Goal: Task Accomplishment & Management: Use online tool/utility

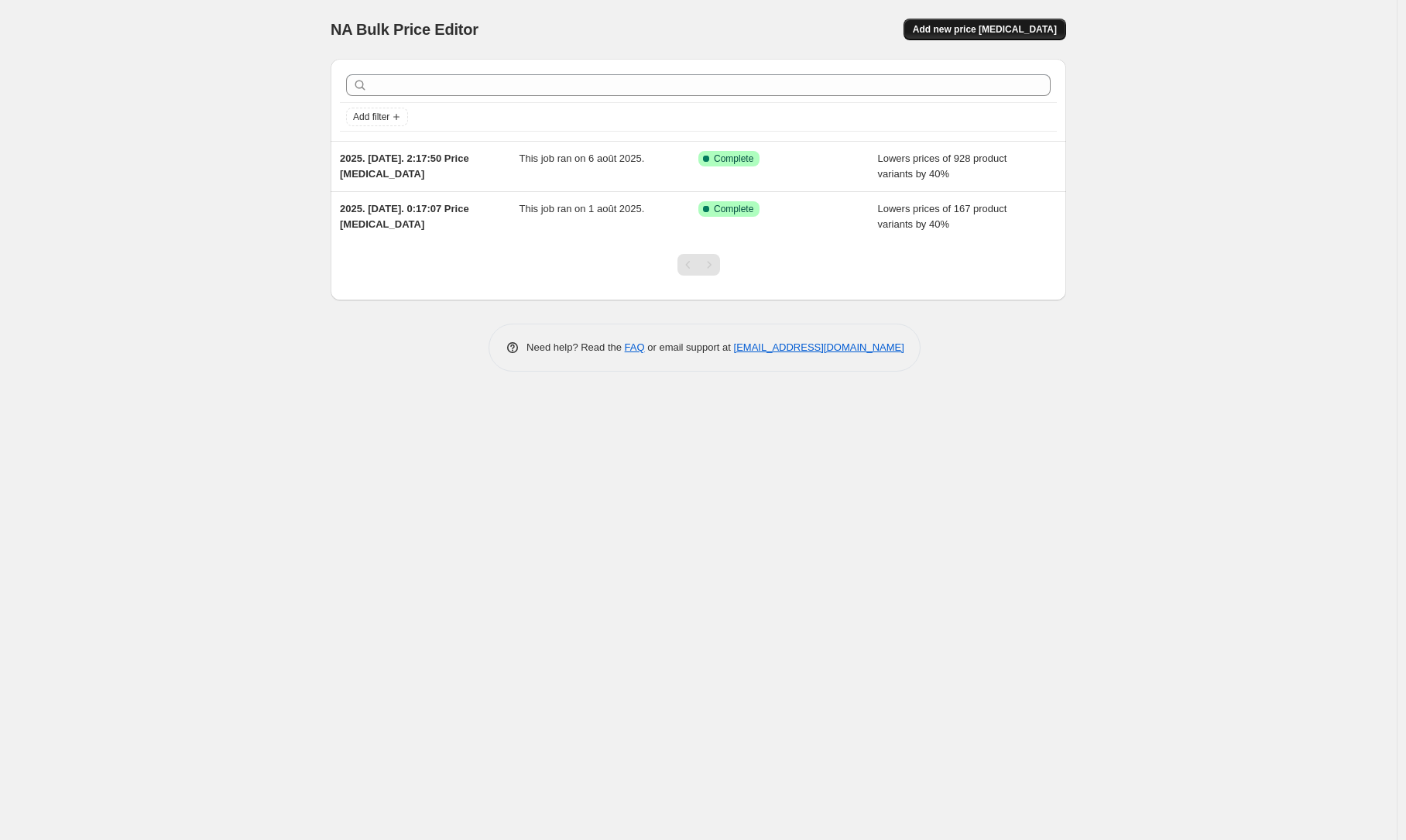
click at [990, 30] on span "Add new price [MEDICAL_DATA]" at bounding box center [985, 29] width 144 height 13
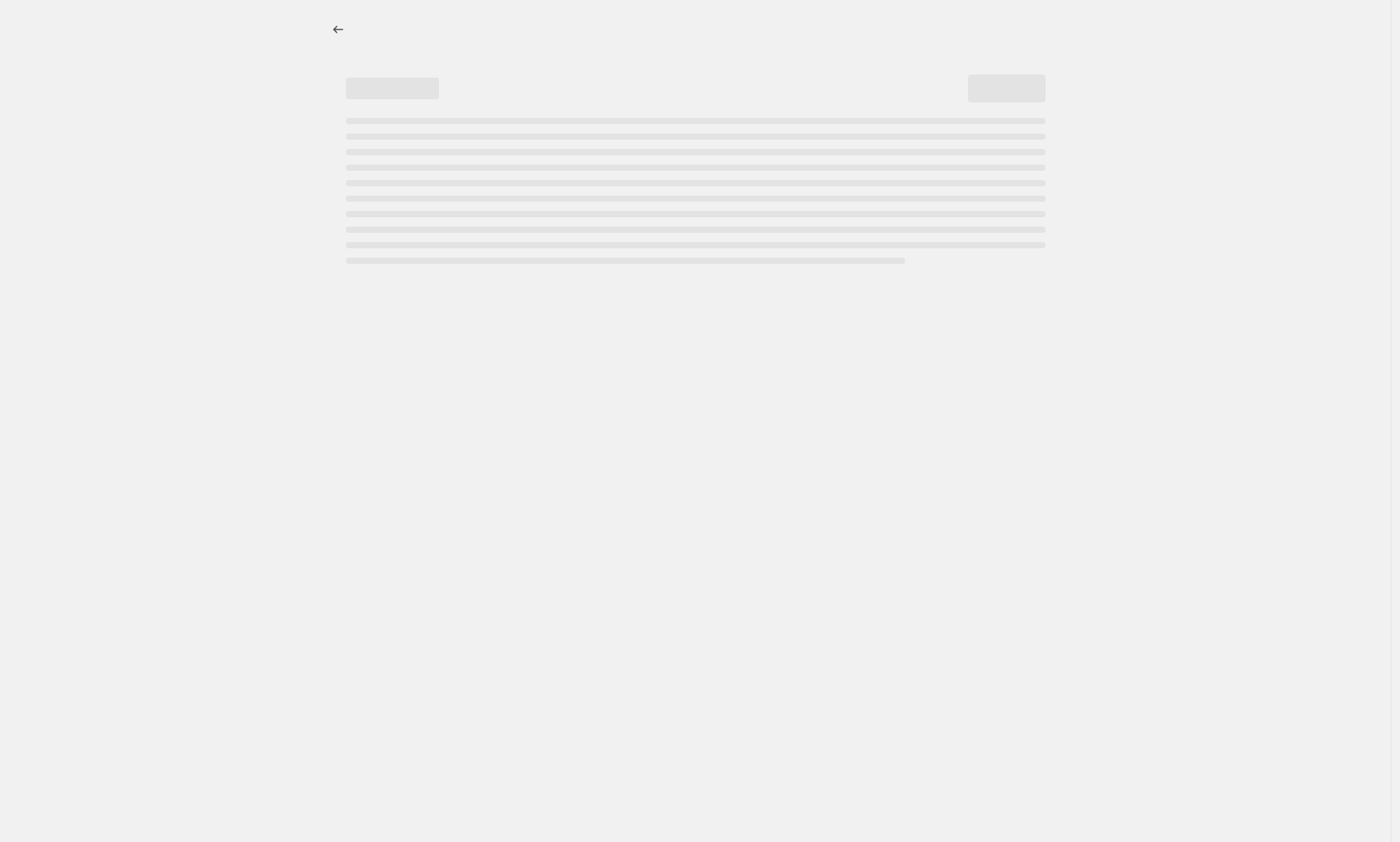
select select "percentage"
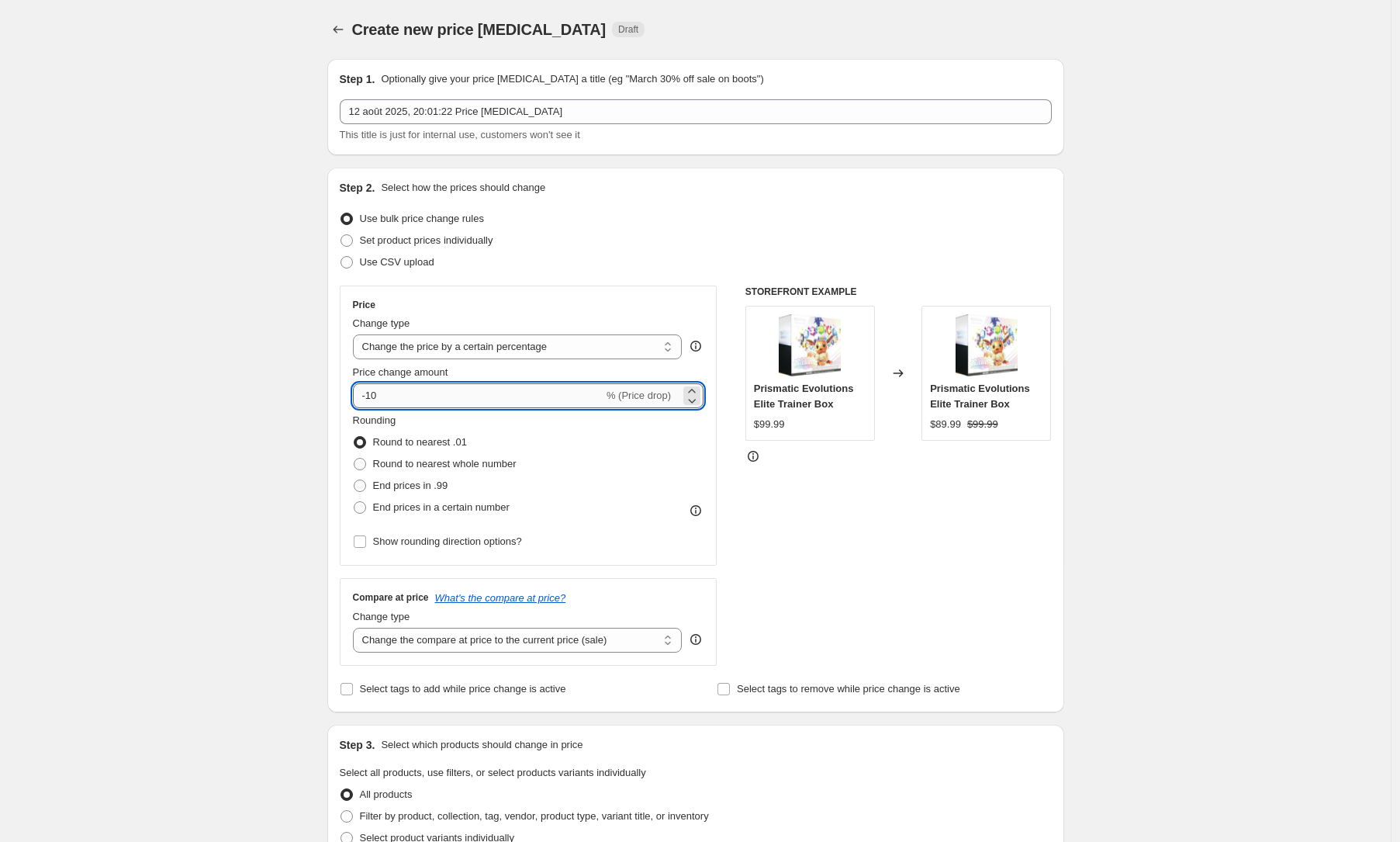
click at [409, 397] on input "-10" at bounding box center [478, 396] width 251 height 25
type input "-1"
type input "-3"
type input "-40"
click at [23, 375] on div "Create new price [MEDICAL_DATA]. This page is ready Create new price [MEDICAL_D…" at bounding box center [695, 777] width 1391 height 1555
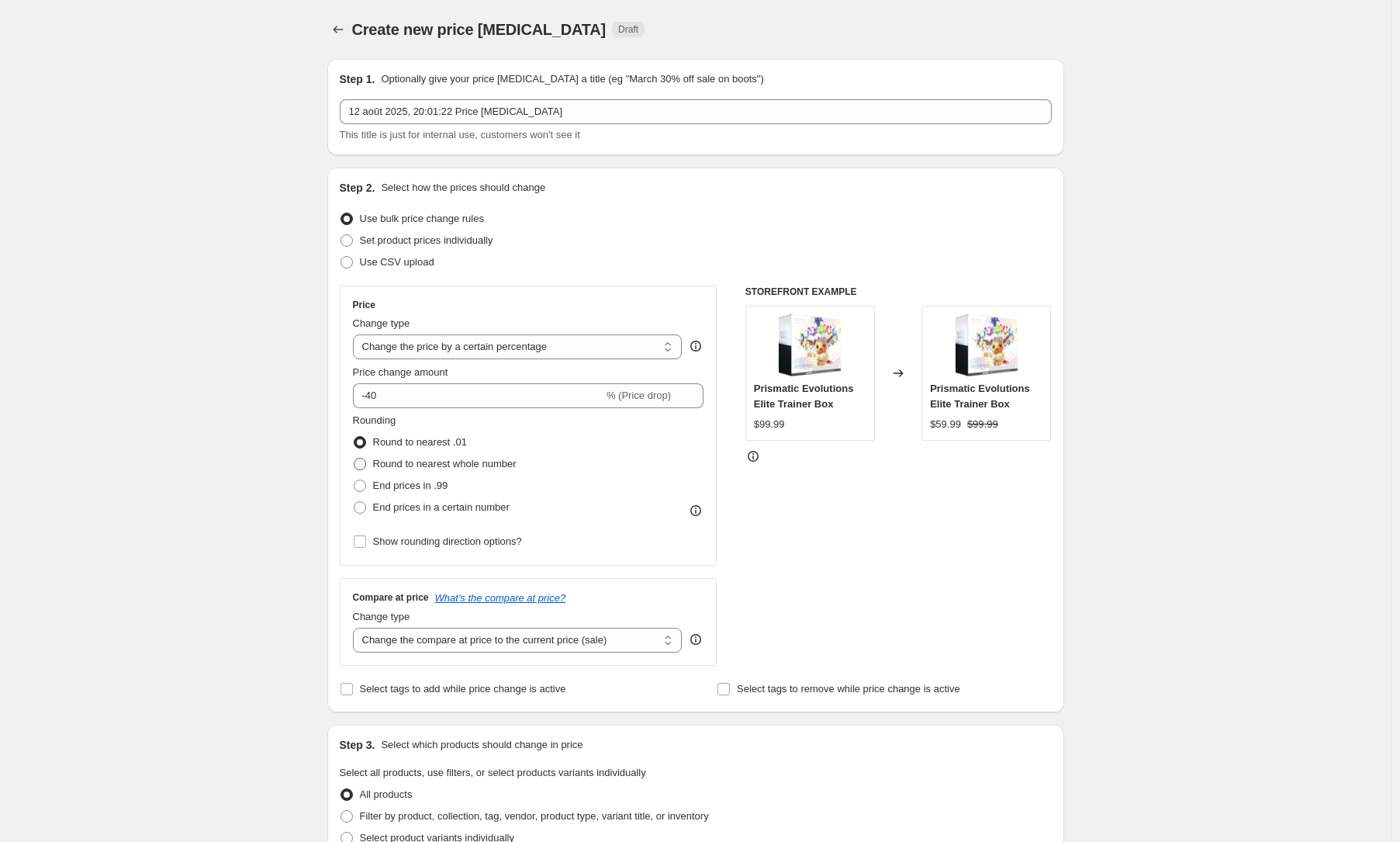
click at [446, 463] on span "Round to nearest whole number" at bounding box center [445, 463] width 144 height 12
click at [355, 458] on input "Round to nearest whole number" at bounding box center [354, 458] width 1 height 1
radio input "true"
click at [212, 473] on div "Create new price [MEDICAL_DATA]. This page is ready Create new price [MEDICAL_D…" at bounding box center [695, 777] width 1391 height 1555
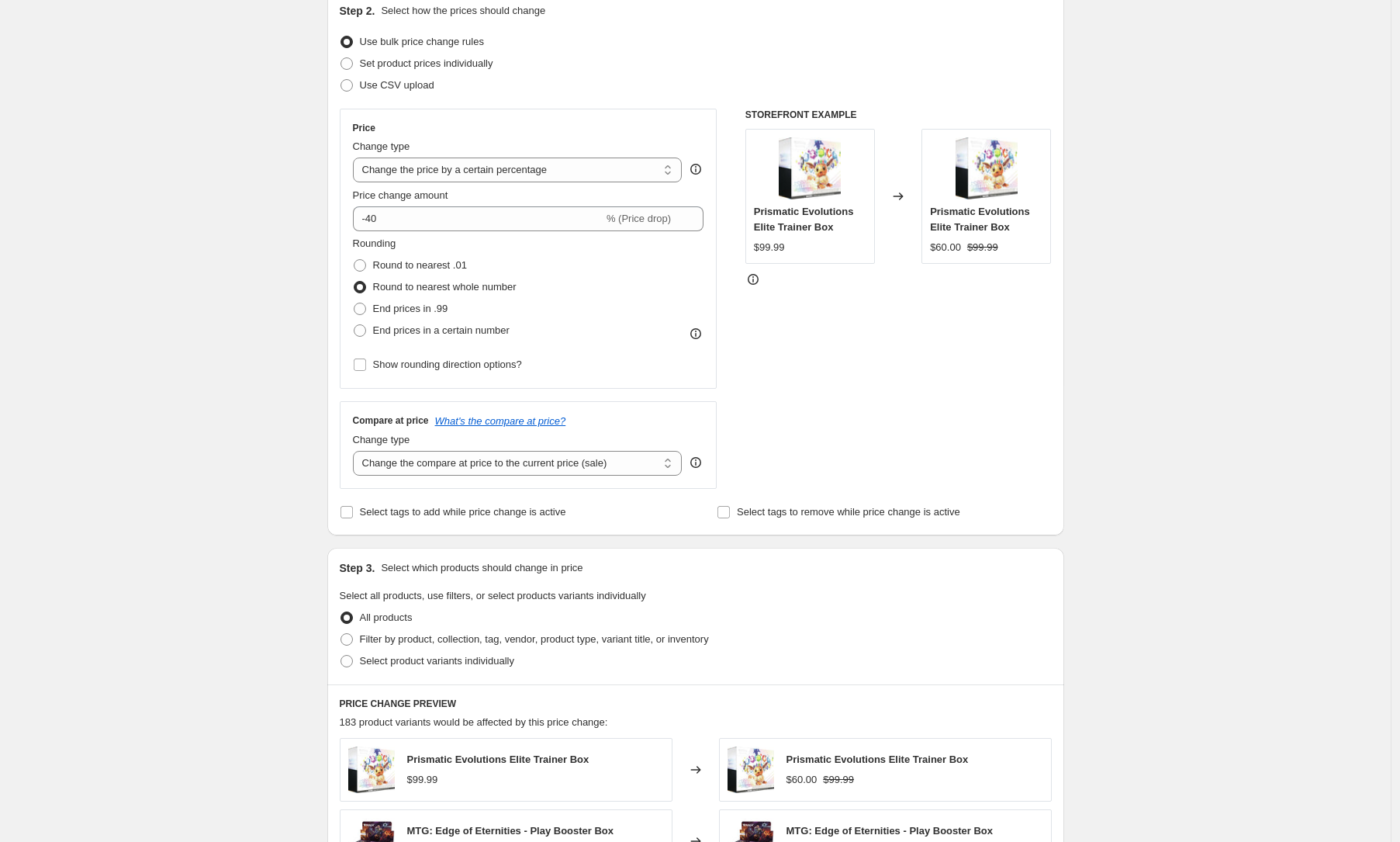
scroll to position [180, 0]
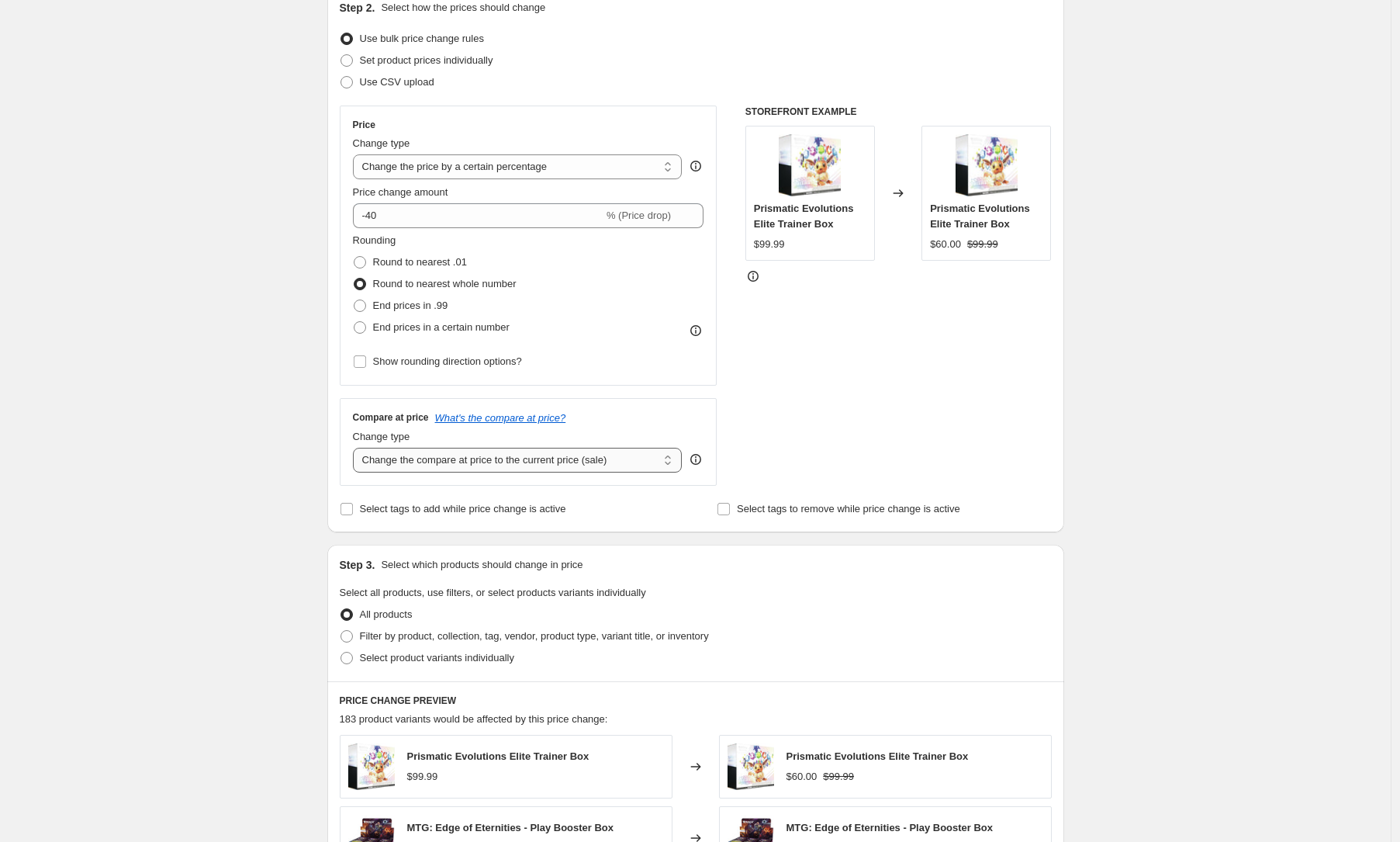
click at [500, 455] on select "Change the compare at price to the current price (sale) Change the compare at p…" at bounding box center [518, 460] width 330 height 25
click at [395, 61] on span "Set product prices individually" at bounding box center [426, 61] width 134 height 12
click at [341, 55] on input "Set product prices individually" at bounding box center [341, 55] width 1 height 1
radio input "true"
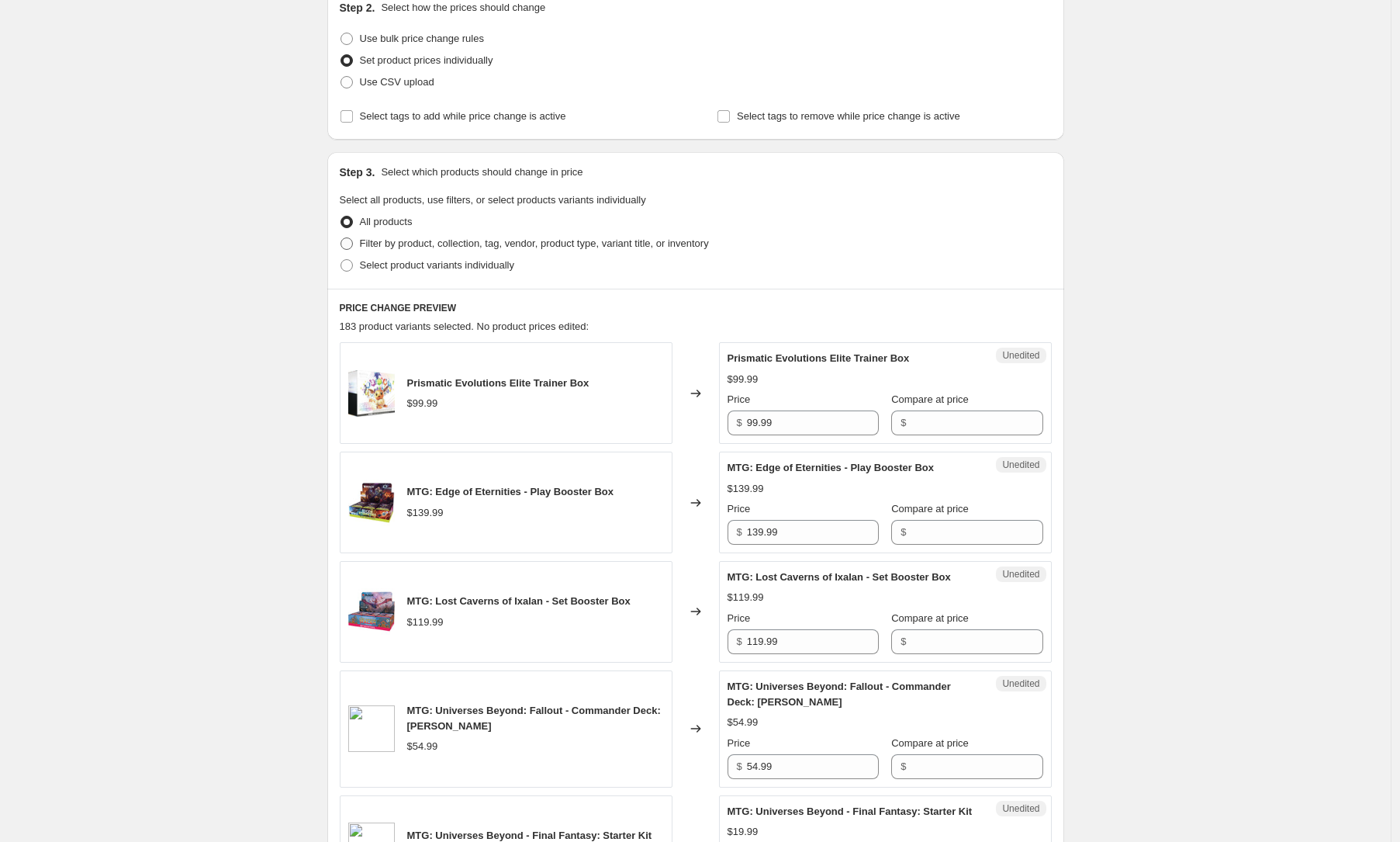
click at [440, 246] on span "Filter by product, collection, tag, vendor, product type, variant title, or inv…" at bounding box center [534, 243] width 349 height 12
click at [341, 238] on input "Filter by product, collection, tag, vendor, product type, variant title, or inv…" at bounding box center [341, 237] width 1 height 1
radio input "true"
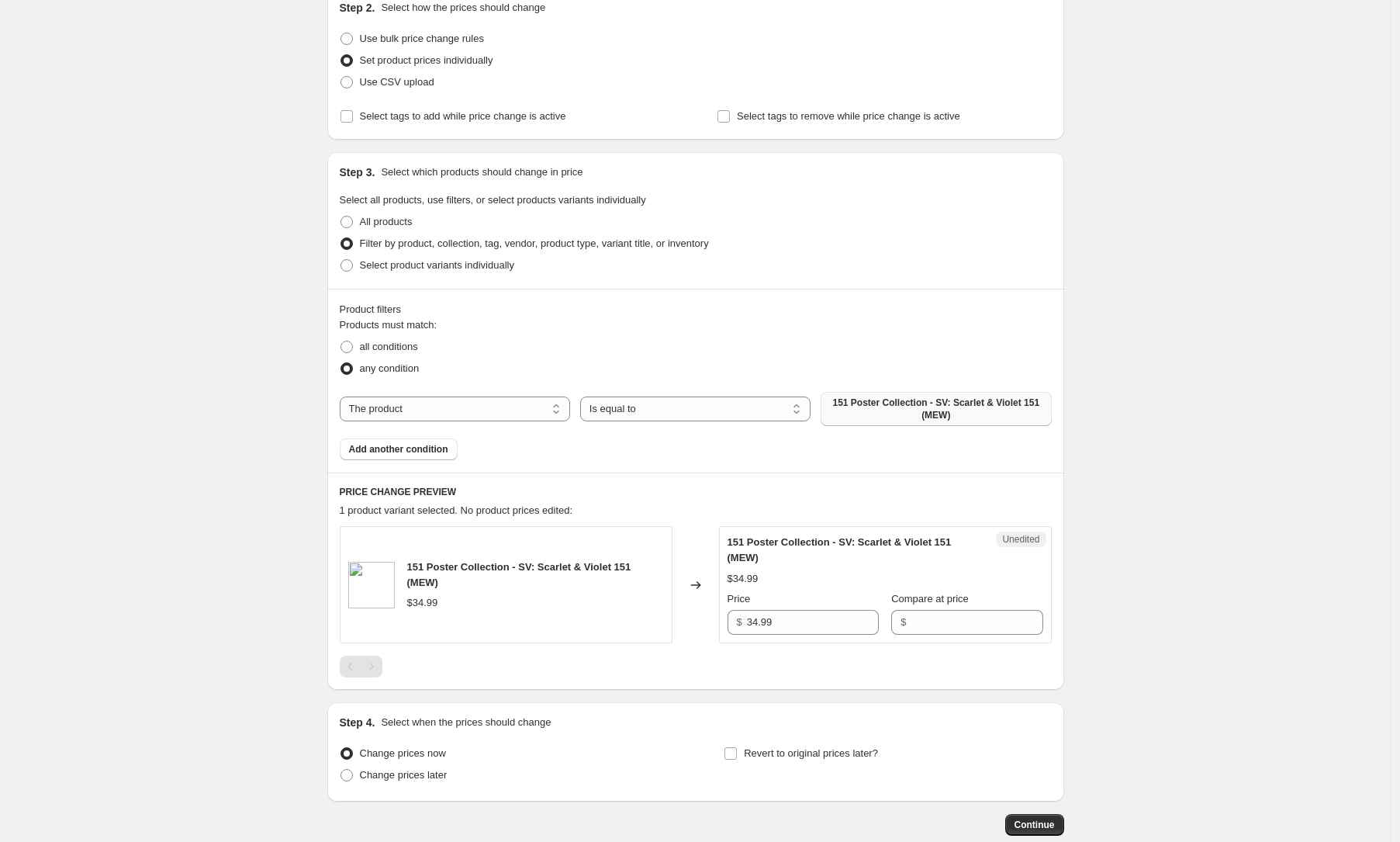
click at [874, 400] on span "151 Poster Collection - SV: Scarlet & Violet 151 (MEW)" at bounding box center [936, 409] width 212 height 25
click at [483, 245] on span "Filter by product, collection, tag, vendor, product type, variant title, or inv…" at bounding box center [534, 243] width 349 height 12
click at [341, 238] on input "Filter by product, collection, tag, vendor, product type, variant title, or inv…" at bounding box center [341, 237] width 1 height 1
click at [490, 410] on select "The product The product's collection The product's tag The product's vendor The…" at bounding box center [455, 409] width 230 height 25
select select "collection"
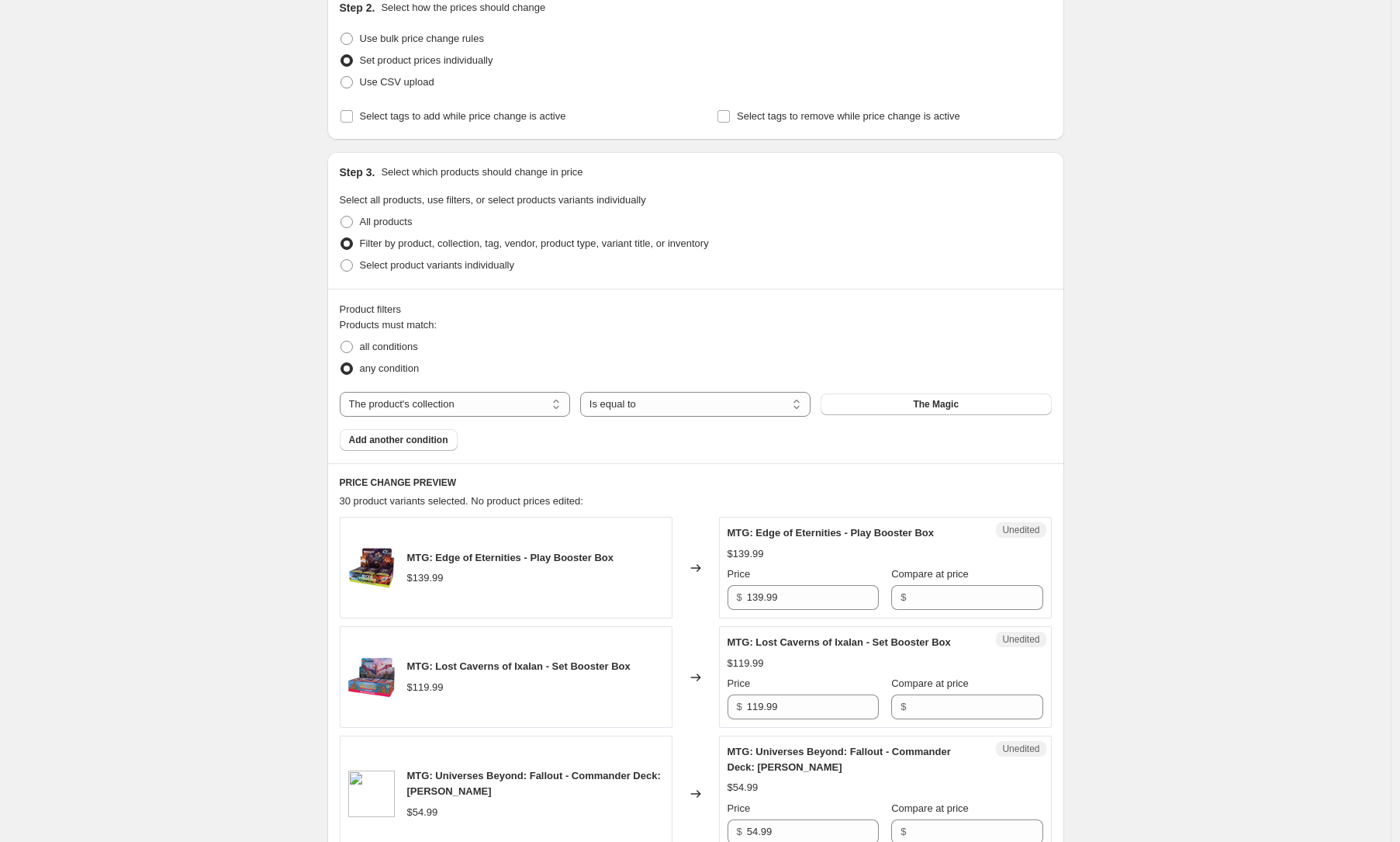
click at [955, 408] on span "The Magic" at bounding box center [936, 404] width 45 height 13
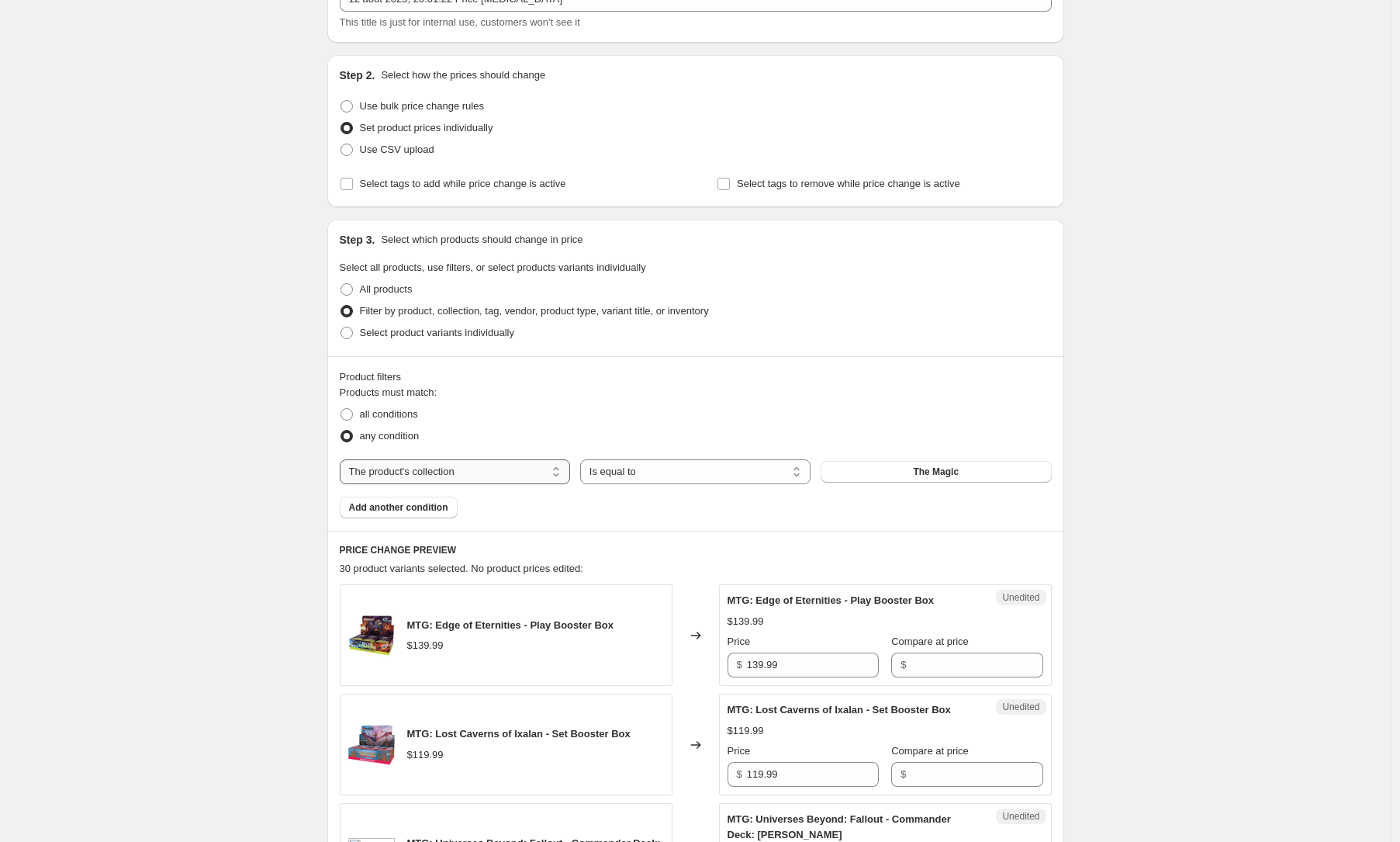
scroll to position [0, 0]
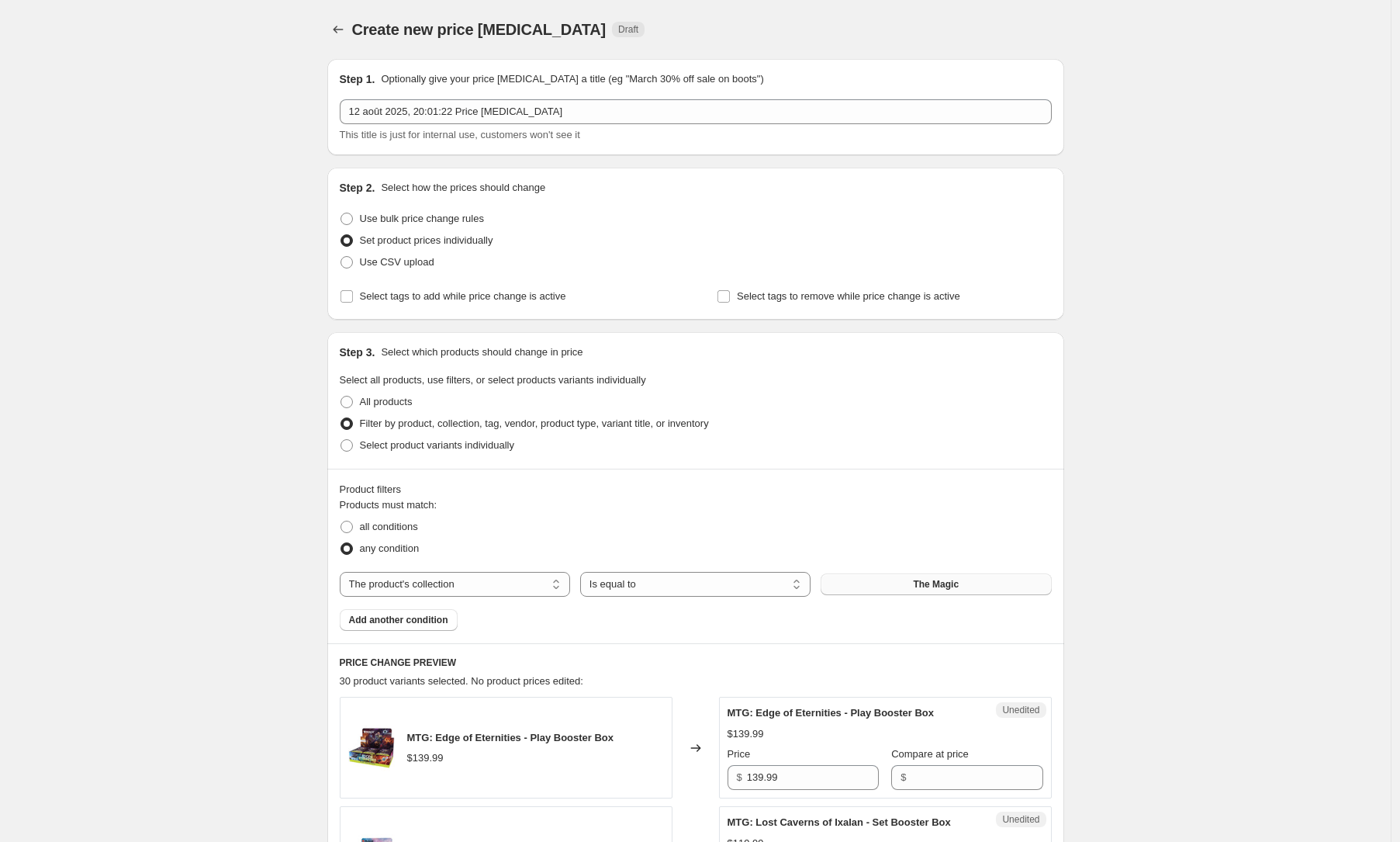
click at [852, 581] on button "The Magic" at bounding box center [936, 585] width 230 height 22
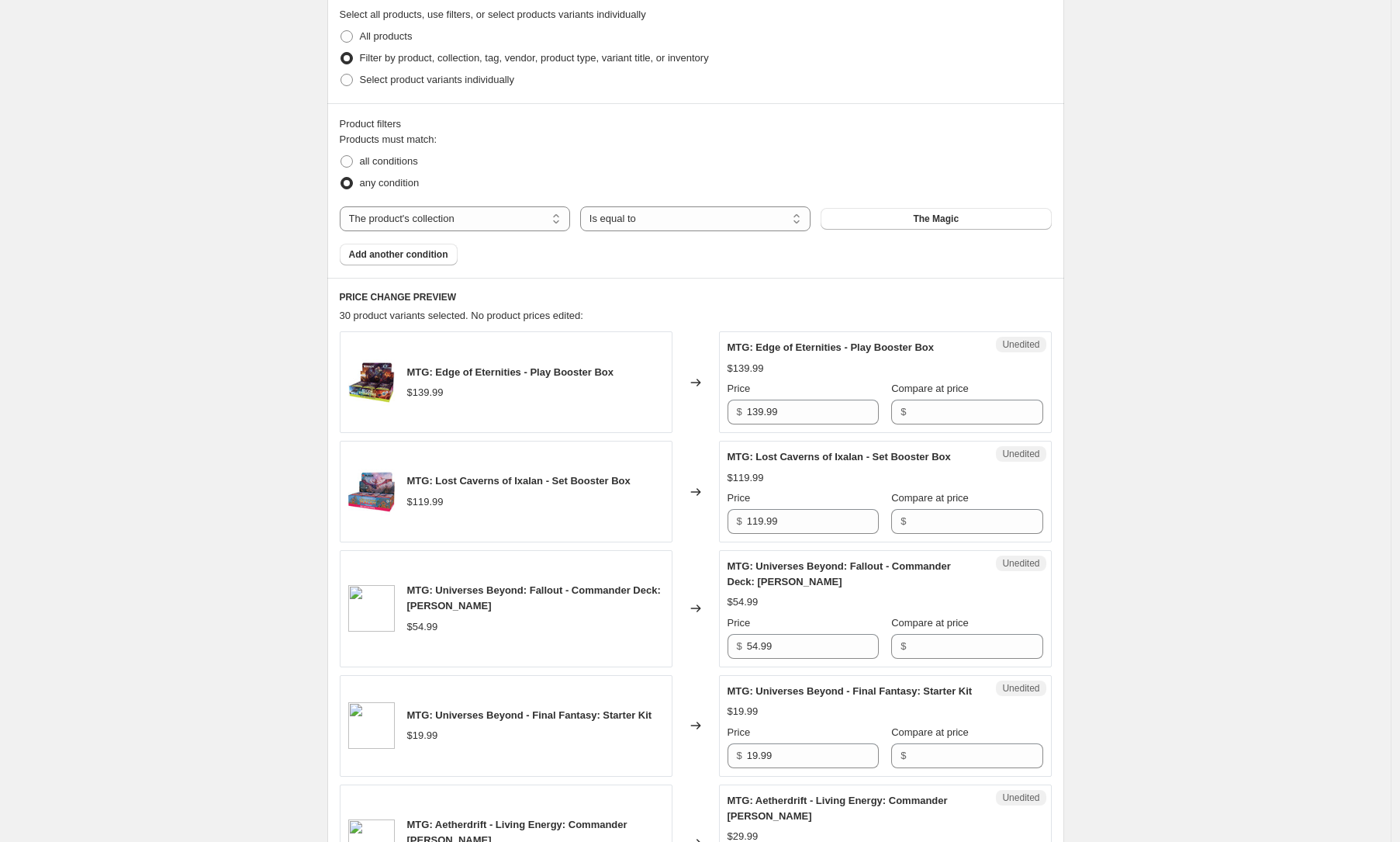
scroll to position [390, 0]
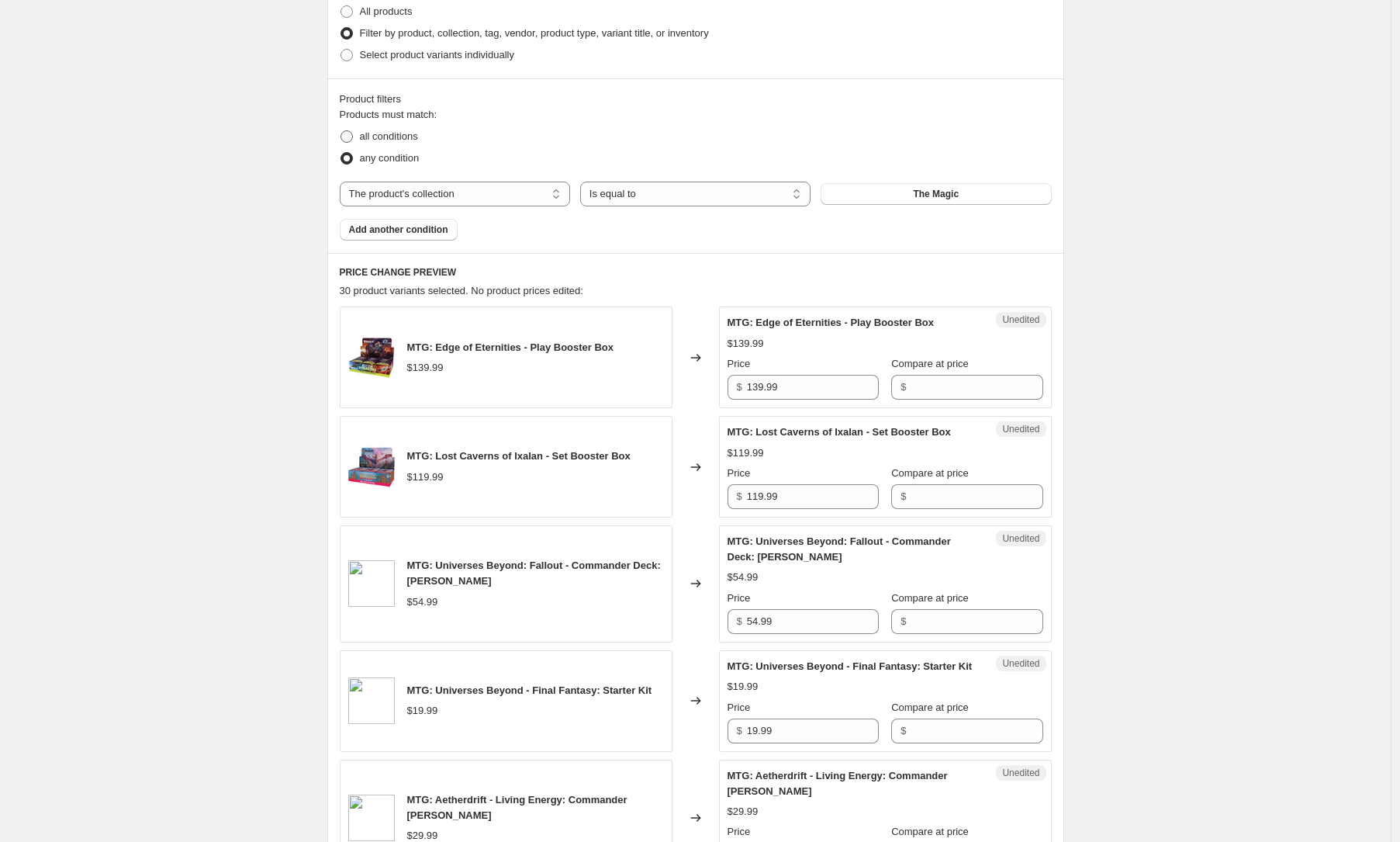
click at [405, 125] on label "all conditions" at bounding box center [378, 136] width 78 height 22
click at [341, 130] on input "all conditions" at bounding box center [341, 130] width 1 height 1
radio input "true"
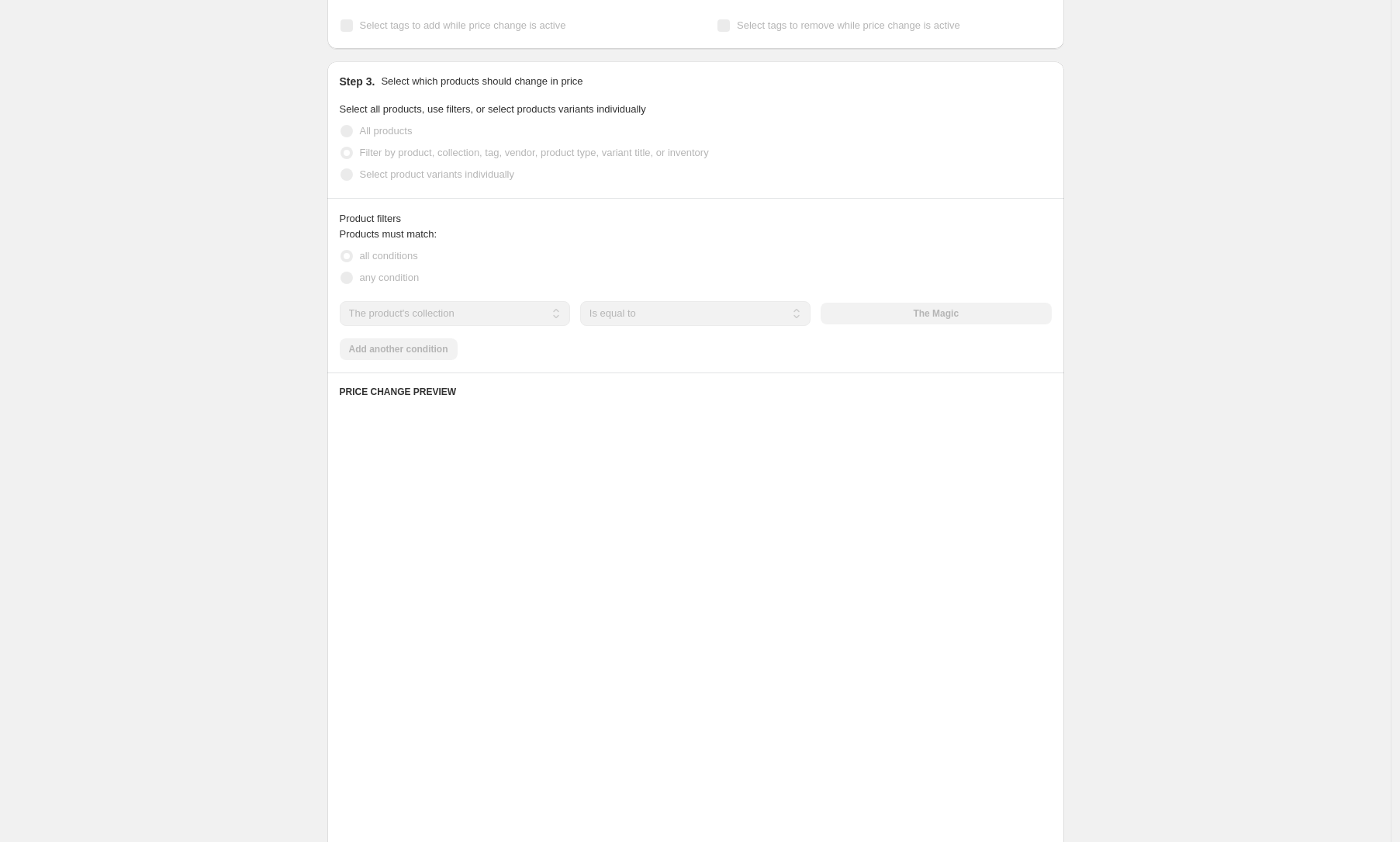
scroll to position [213, 0]
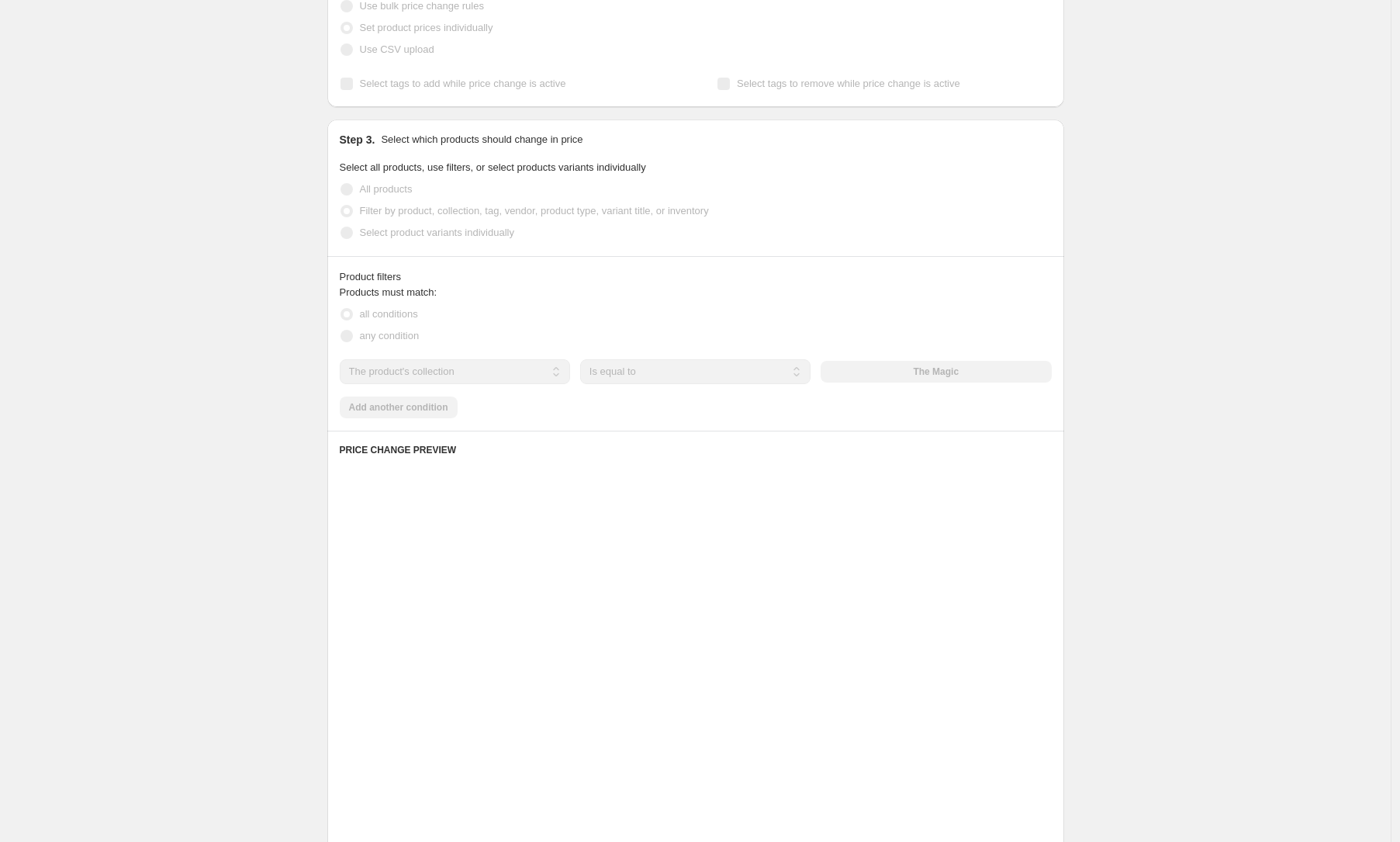
click at [383, 193] on span "All products" at bounding box center [386, 189] width 53 height 12
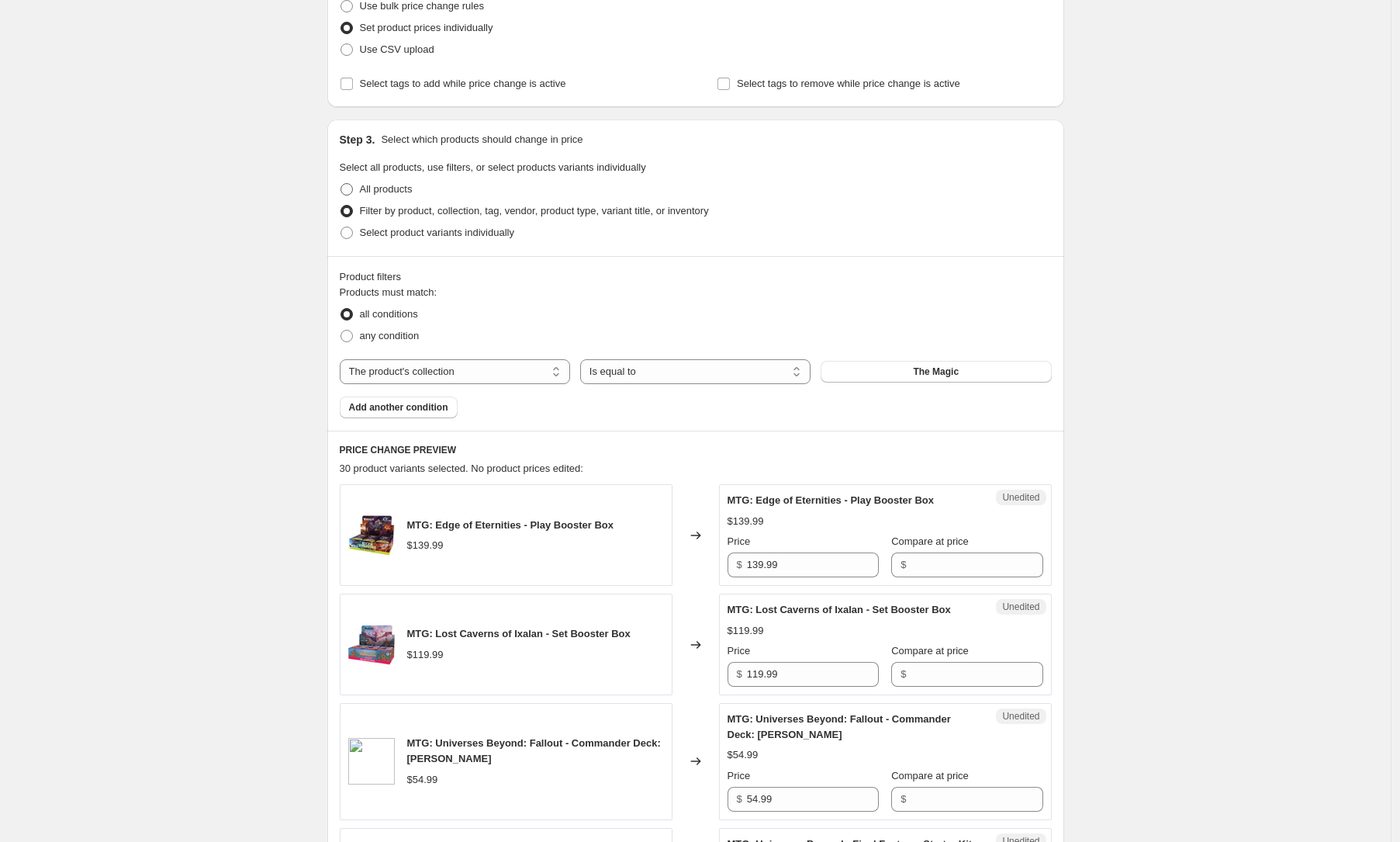
click at [353, 187] on span at bounding box center [346, 189] width 13 height 13
click at [341, 184] on input "All products" at bounding box center [341, 183] width 1 height 1
radio input "true"
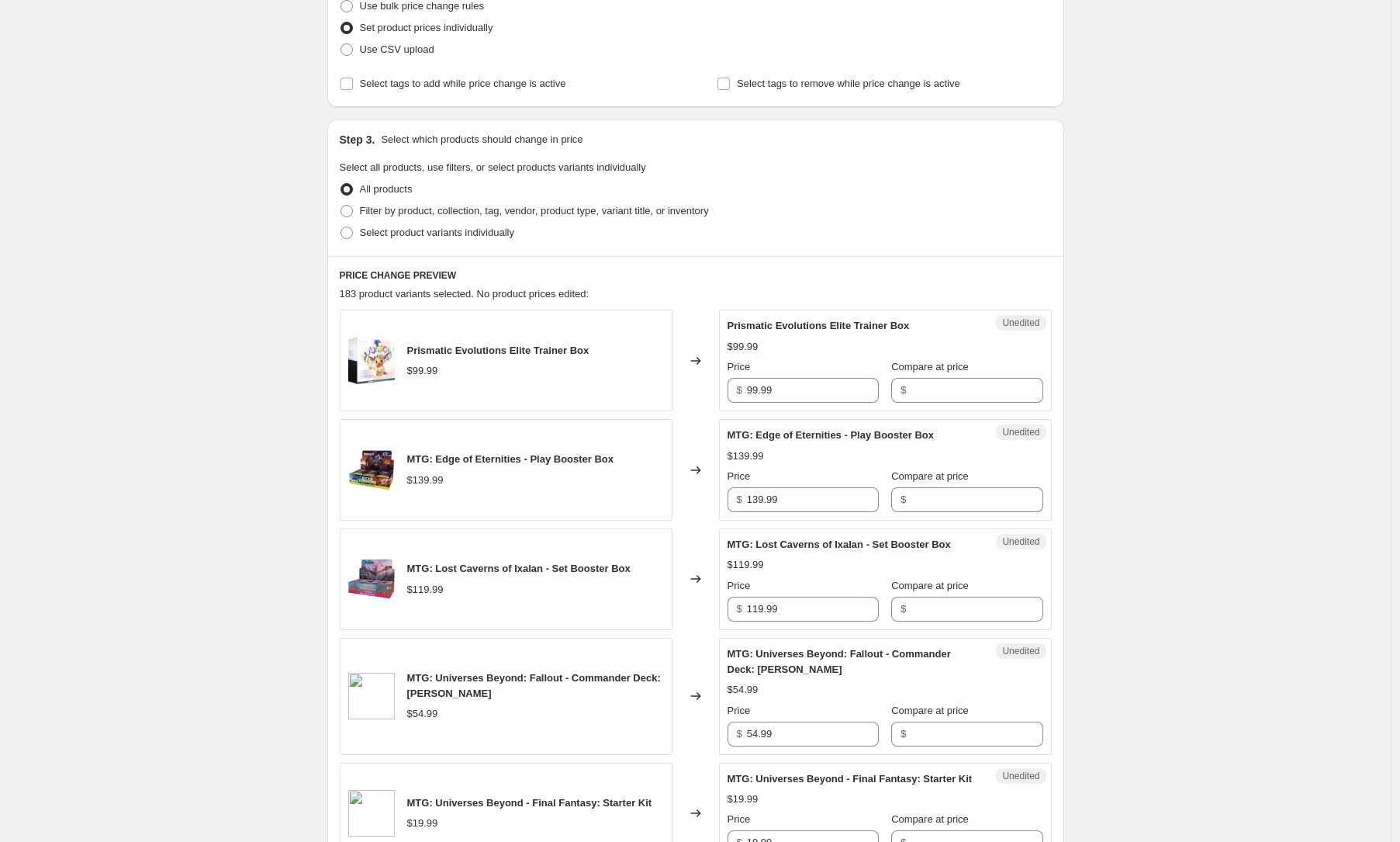
click at [386, 180] on label "All products" at bounding box center [376, 189] width 73 height 22
click at [341, 183] on input "All products" at bounding box center [341, 183] width 1 height 1
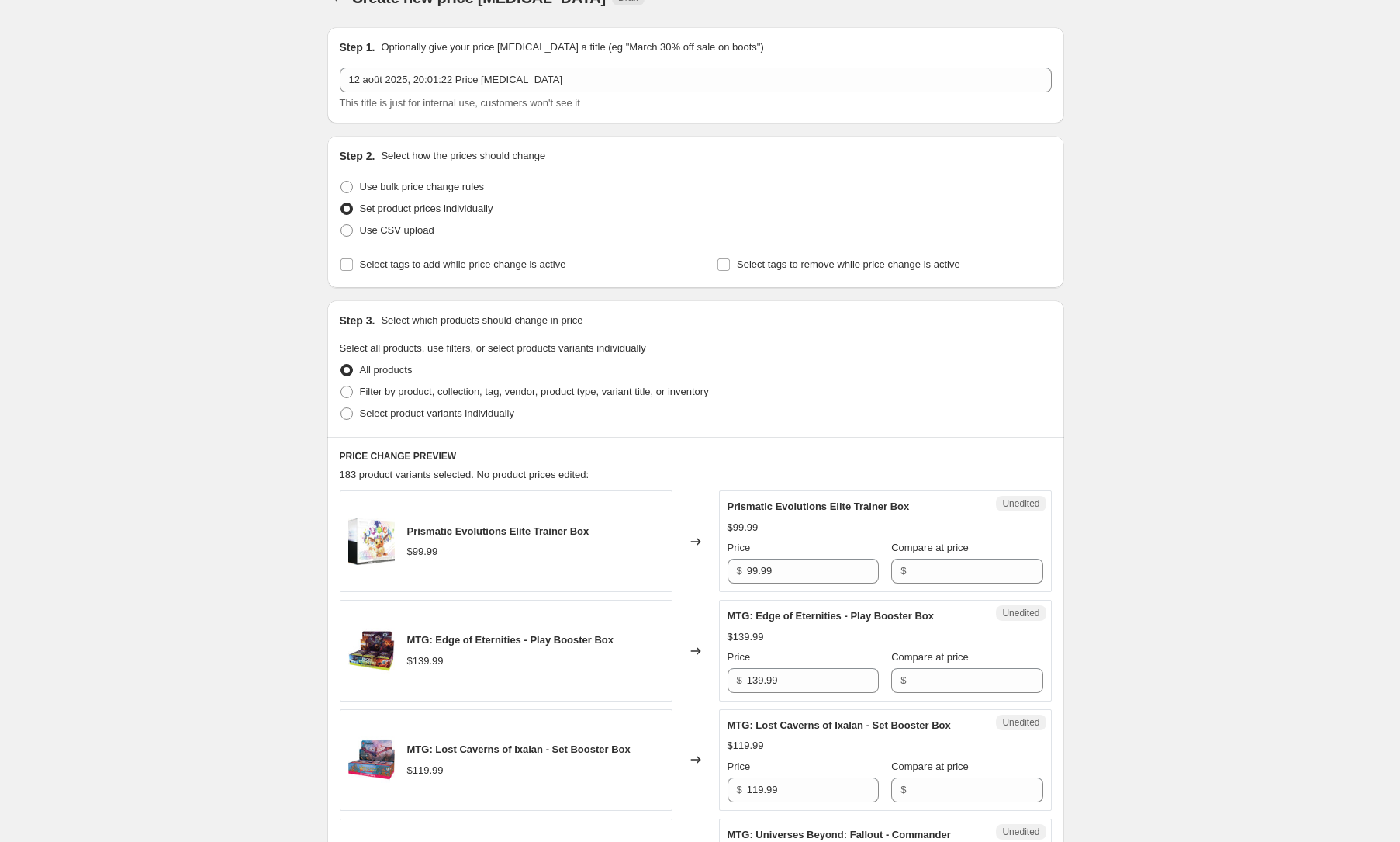
scroll to position [0, 0]
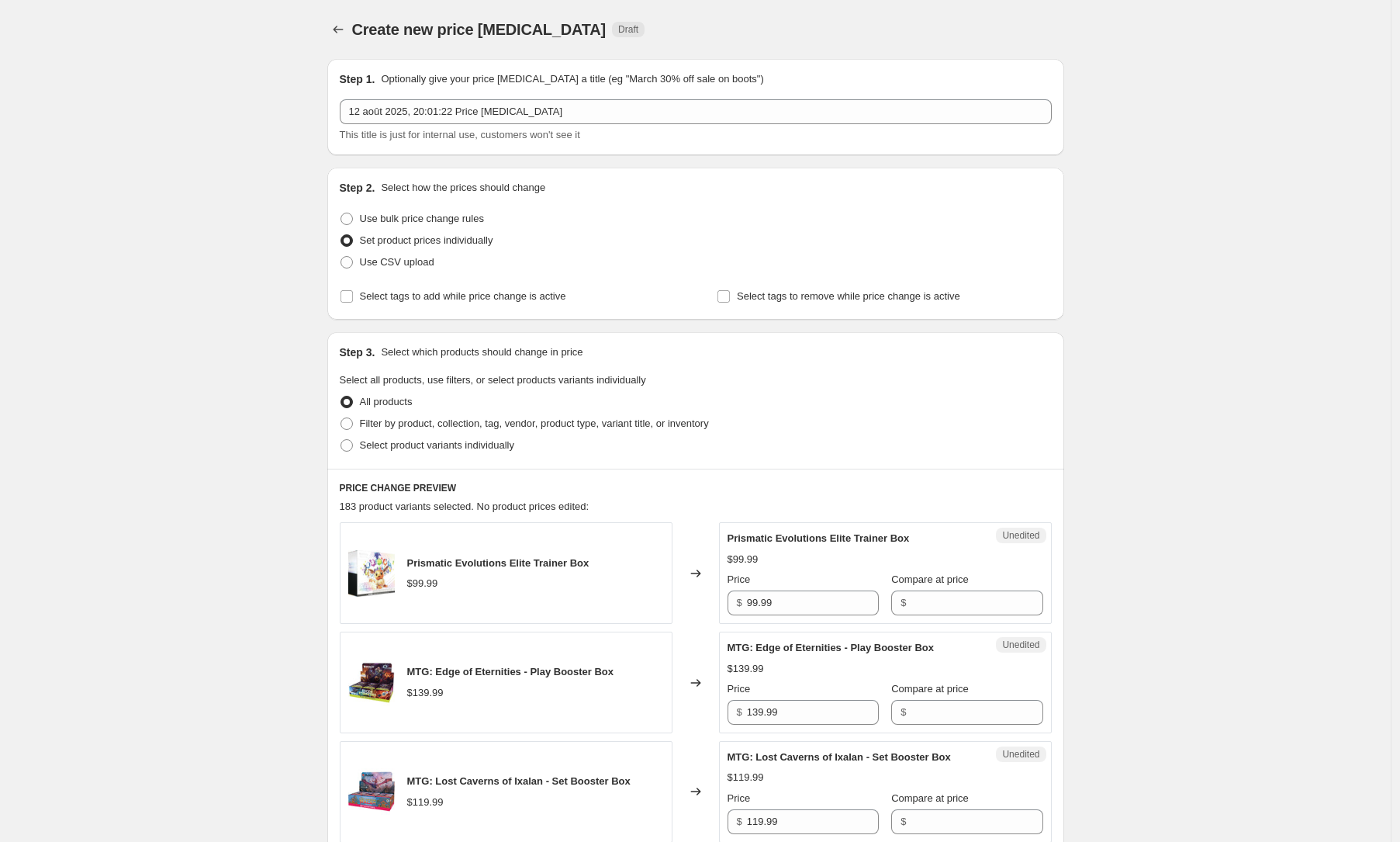
click at [394, 205] on div "Step 2. Select how the prices should change Use bulk price change rules Set pro…" at bounding box center [695, 243] width 712 height 127
click at [410, 212] on span "Use bulk price change rules" at bounding box center [422, 219] width 124 height 15
click at [341, 213] on input "Use bulk price change rules" at bounding box center [341, 213] width 1 height 1
radio input "true"
select select "percentage"
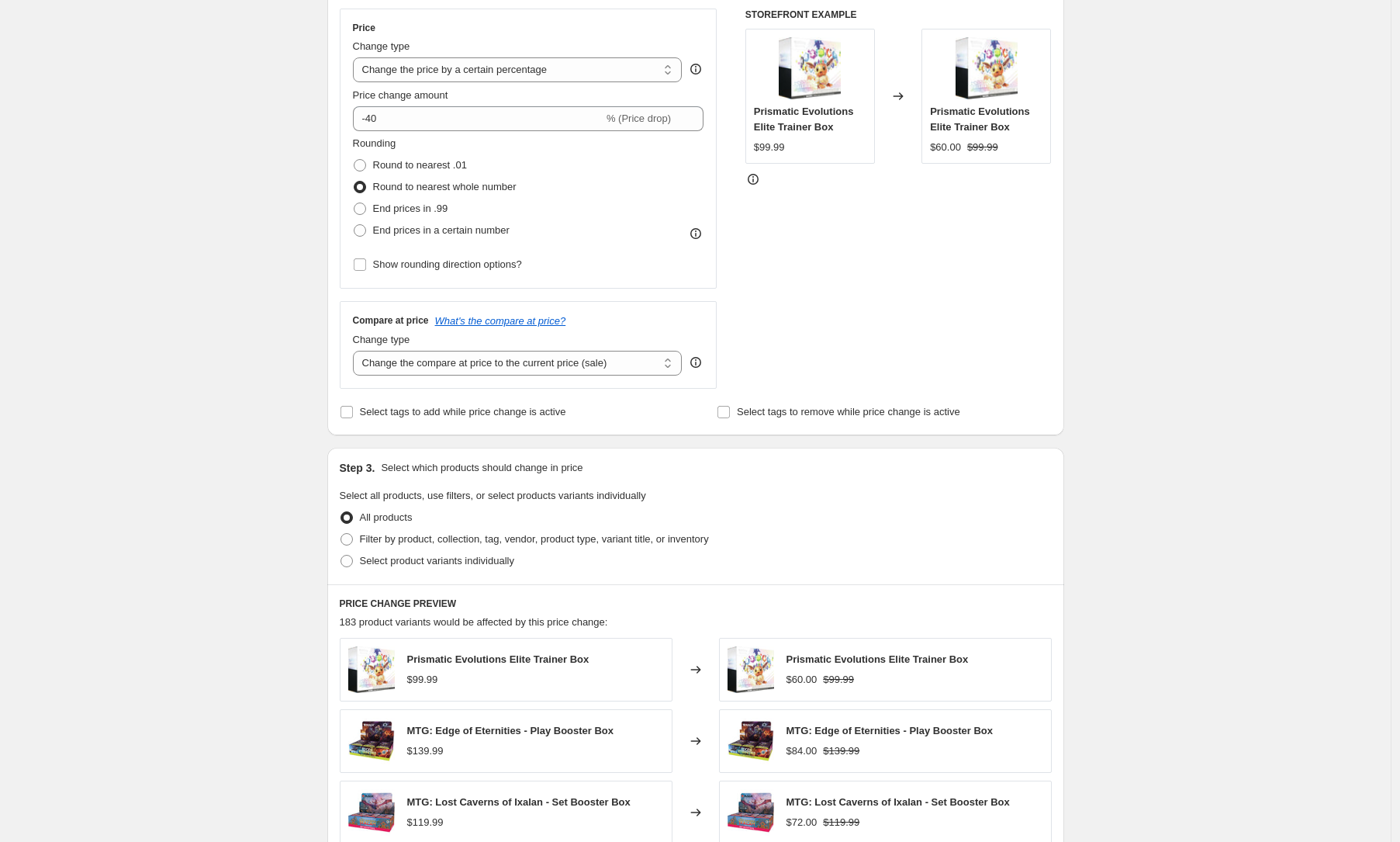
scroll to position [714, 0]
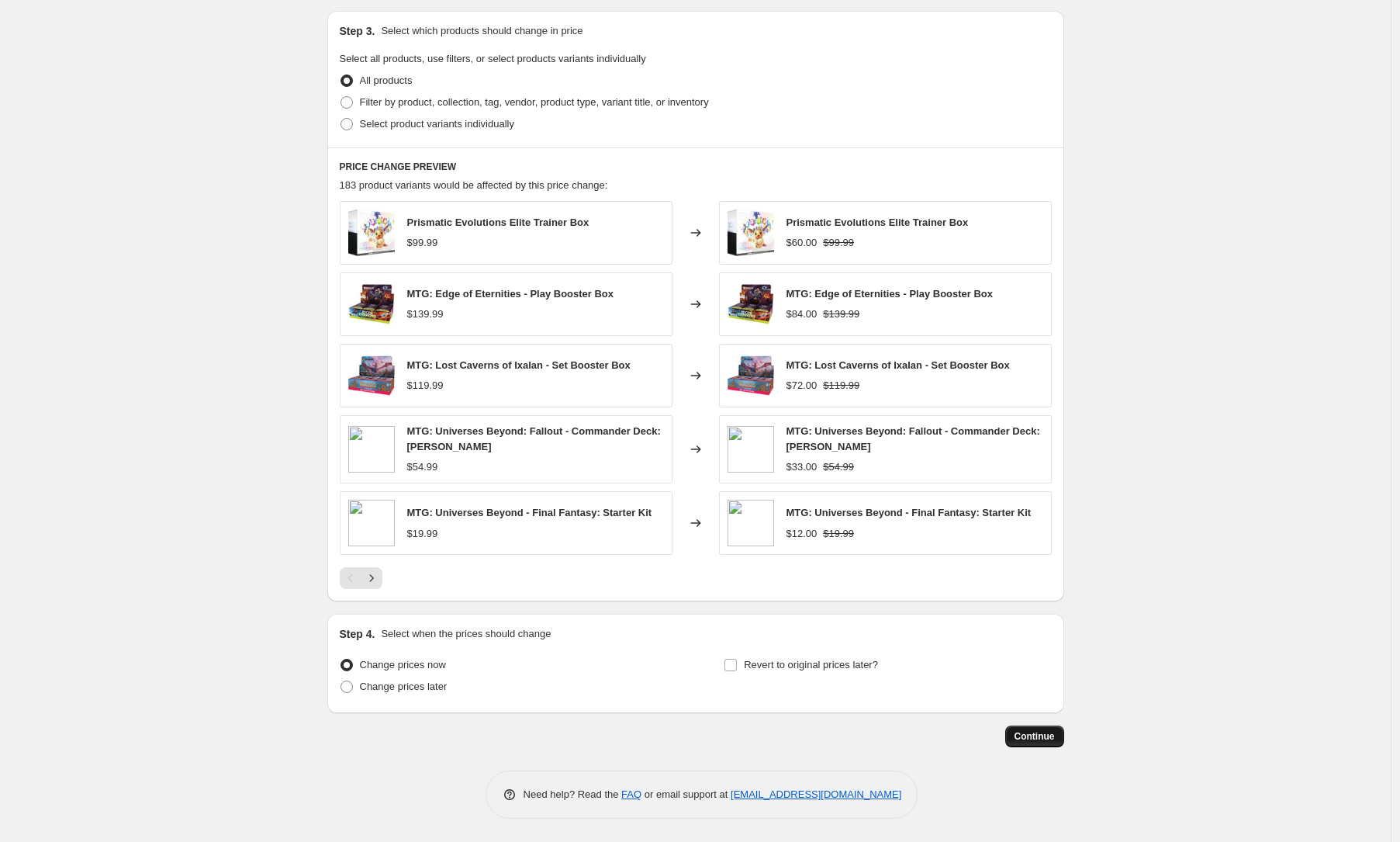
click at [1052, 740] on span "Continue" at bounding box center [1035, 736] width 40 height 13
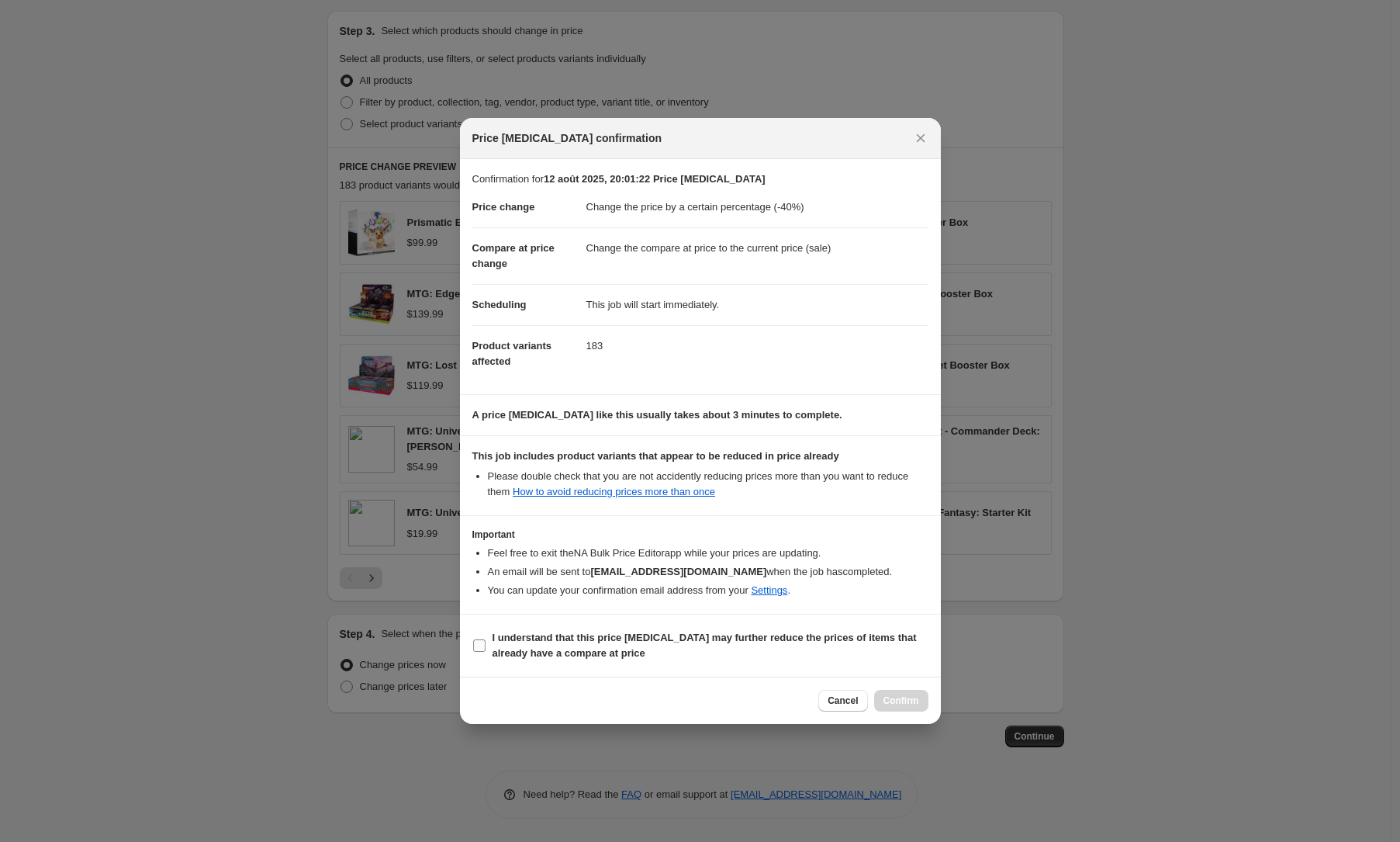
click at [613, 638] on b "I understand that this price [MEDICAL_DATA] may further reduce the prices of it…" at bounding box center [705, 645] width 425 height 27
click at [485, 639] on input "I understand that this price [MEDICAL_DATA] may further reduce the prices of it…" at bounding box center [479, 645] width 13 height 13
checkbox input "true"
click at [904, 704] on span "Confirm" at bounding box center [901, 701] width 35 height 13
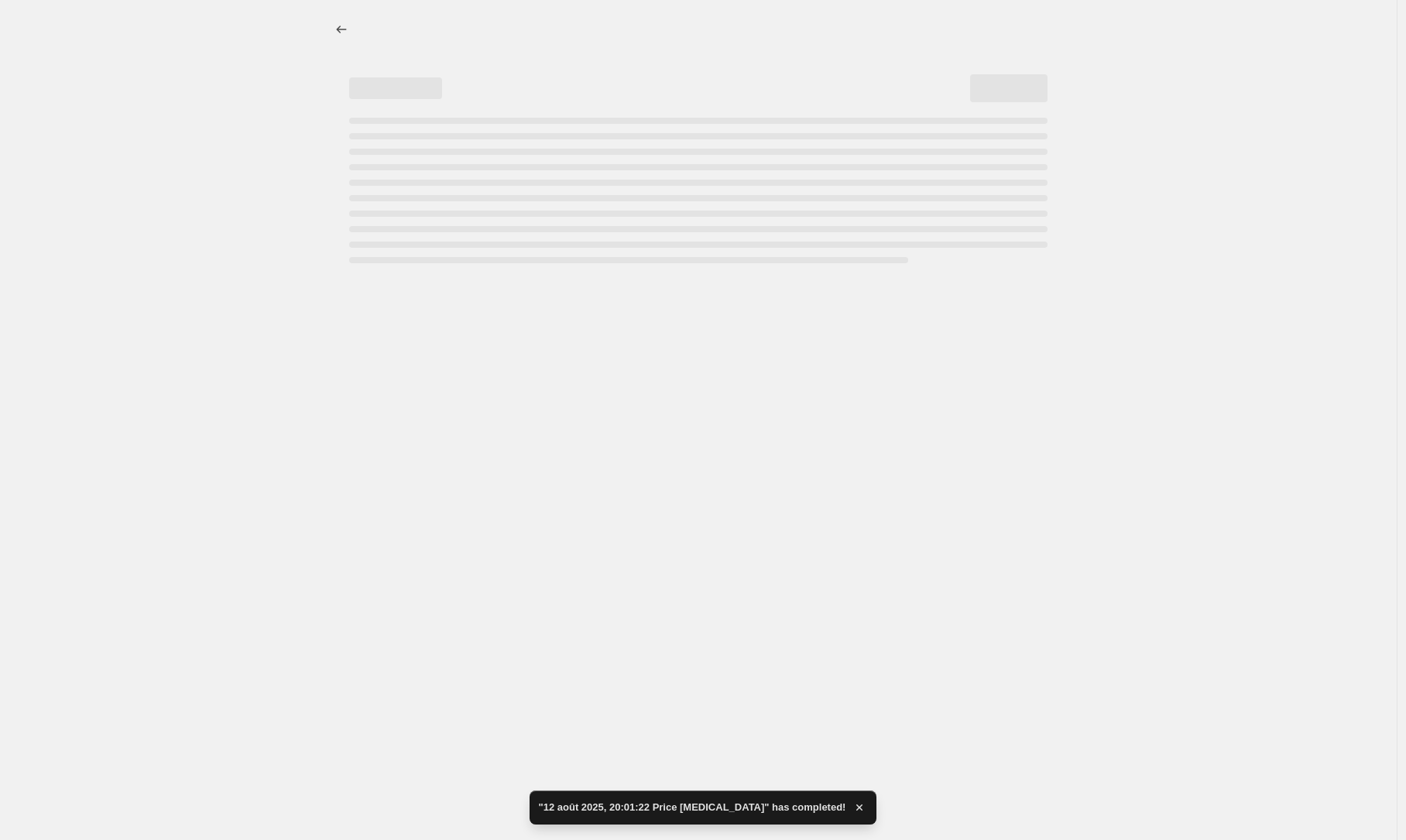
select select "percentage"
